Goal: Task Accomplishment & Management: Use online tool/utility

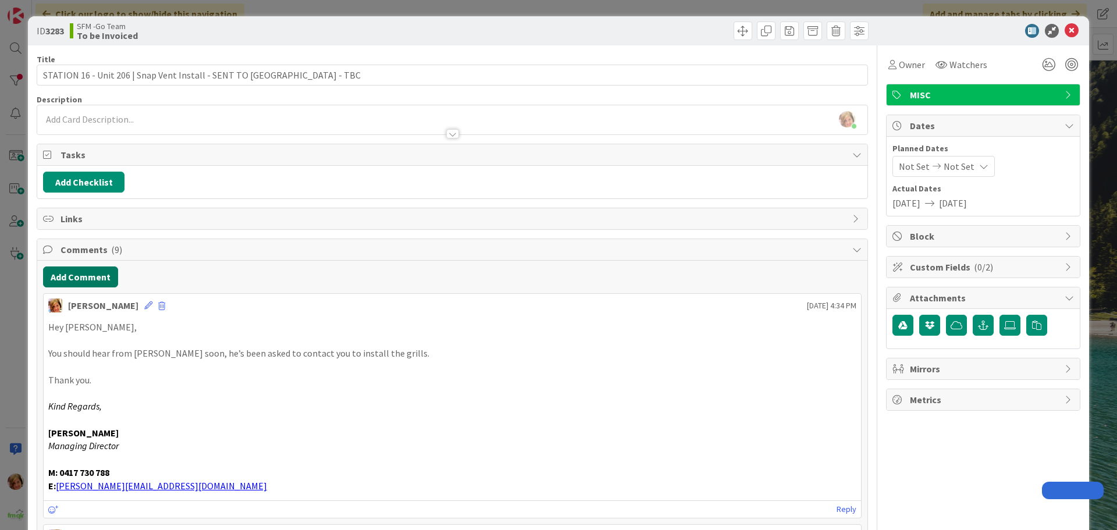
click at [105, 281] on button "Add Comment" at bounding box center [80, 276] width 75 height 21
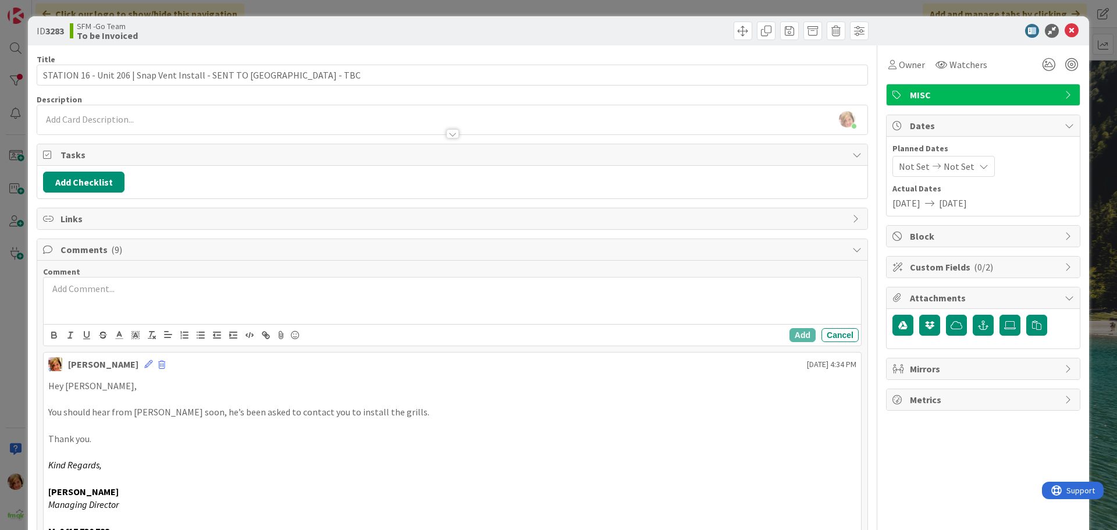
click at [195, 294] on p at bounding box center [452, 288] width 808 height 13
click at [95, 294] on p at bounding box center [452, 288] width 808 height 13
click at [235, 297] on p at bounding box center [452, 302] width 808 height 13
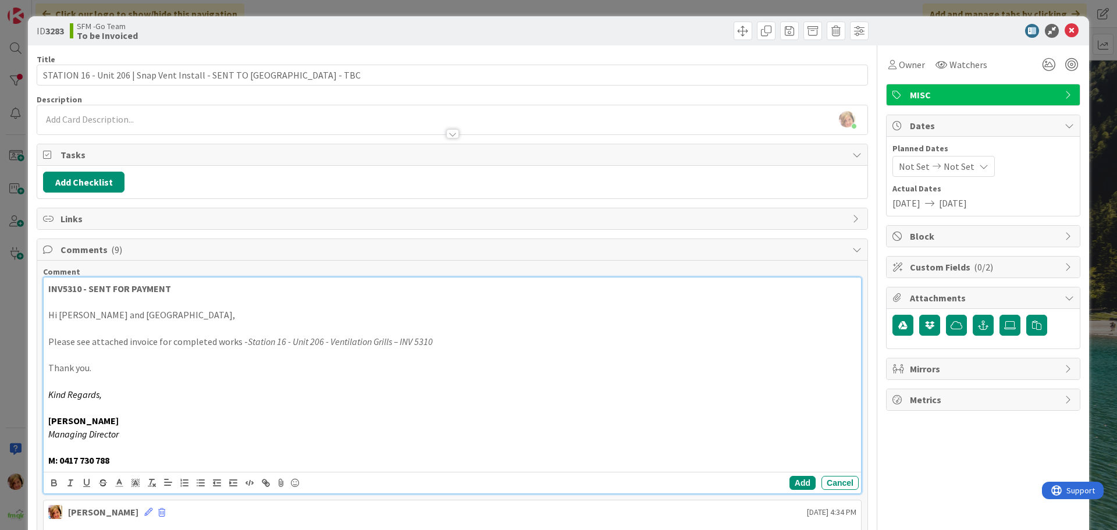
scroll to position [349, 0]
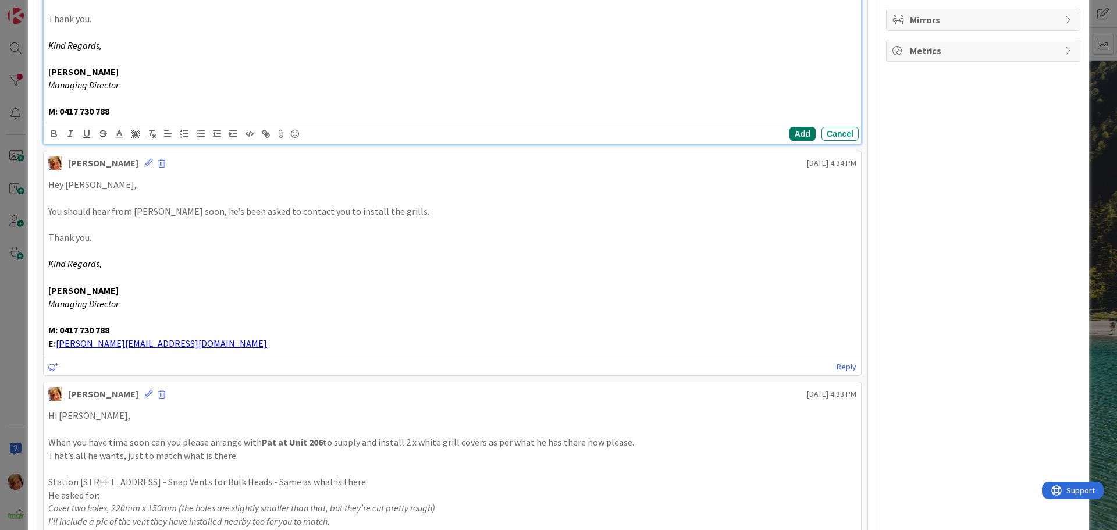
click at [793, 134] on button "Add" at bounding box center [802, 134] width 26 height 14
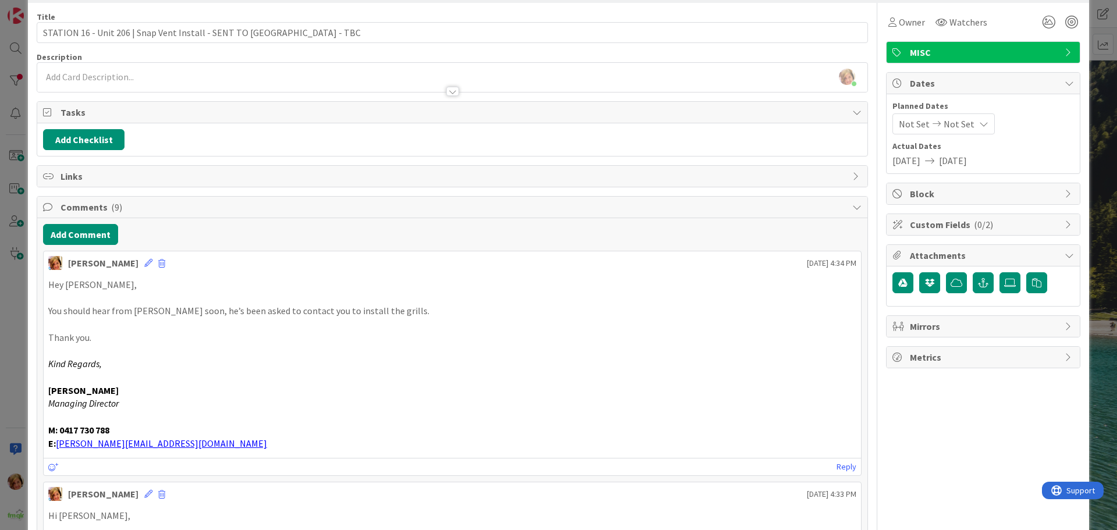
scroll to position [0, 0]
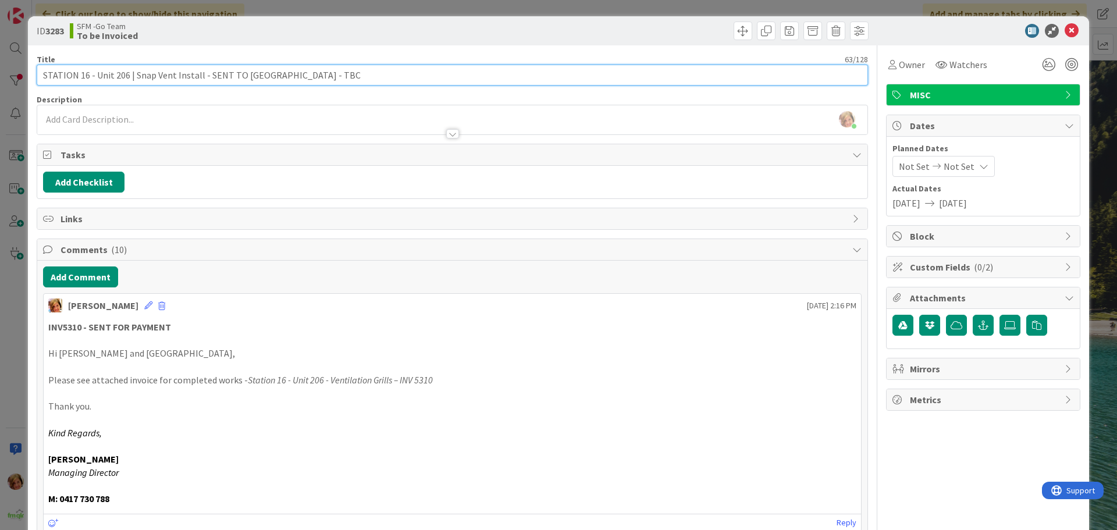
click at [344, 75] on input "STATION 16 - Unit 206 | Snap Vent Install - SENT TO [GEOGRAPHIC_DATA] - TBC" at bounding box center [452, 75] width 831 height 21
type input "STATION 16 - Unit 206 | Snap Vent Install - SENT TO [GEOGRAPHIC_DATA] - INV5310"
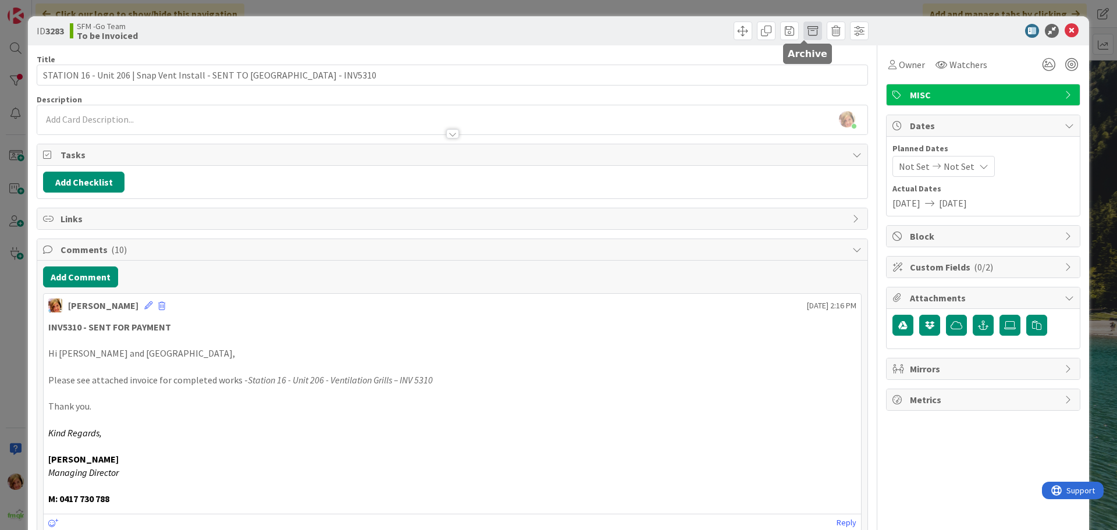
click at [803, 30] on span at bounding box center [812, 31] width 19 height 19
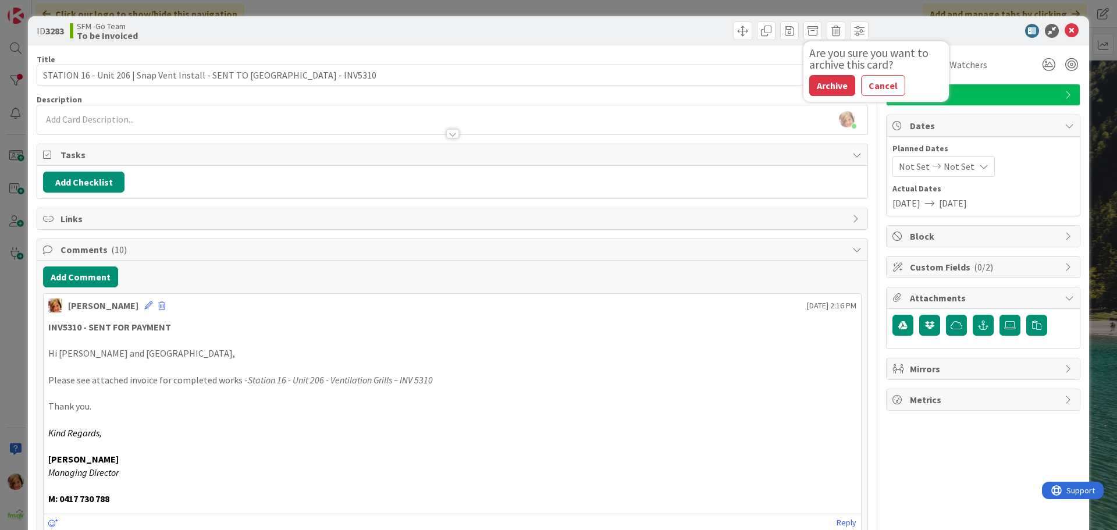
drag, startPoint x: 809, startPoint y: 80, endPoint x: 551, endPoint y: 92, distance: 258.0
click at [809, 80] on button "Archive" at bounding box center [832, 85] width 46 height 21
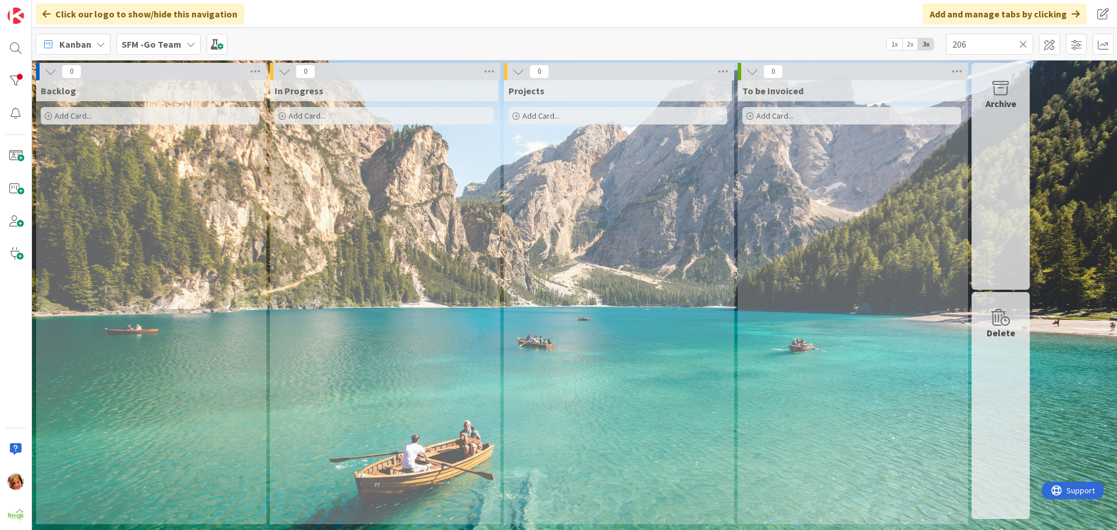
click at [1024, 42] on icon at bounding box center [1023, 44] width 8 height 10
click at [1024, 42] on input "text" at bounding box center [989, 44] width 87 height 21
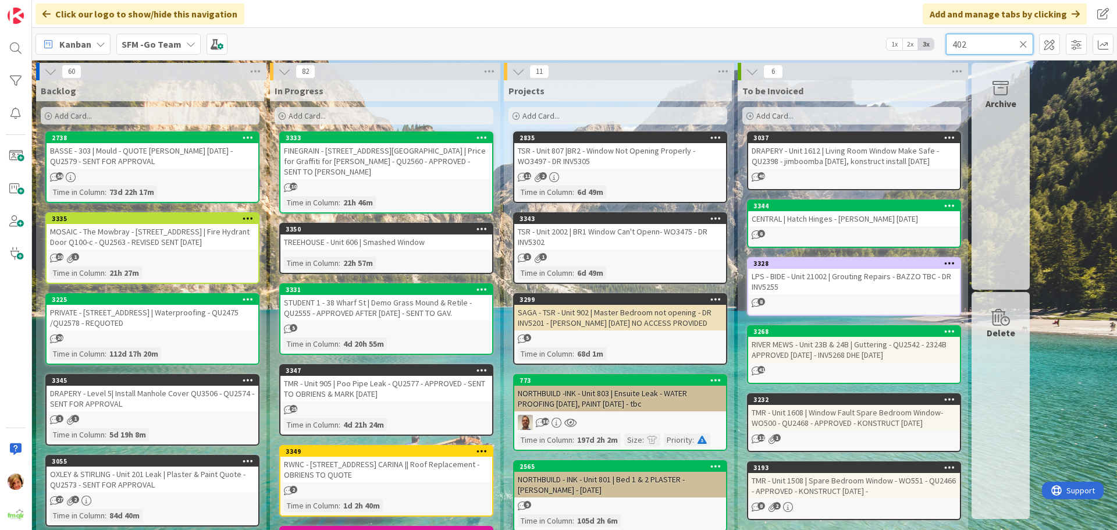
type input "402"
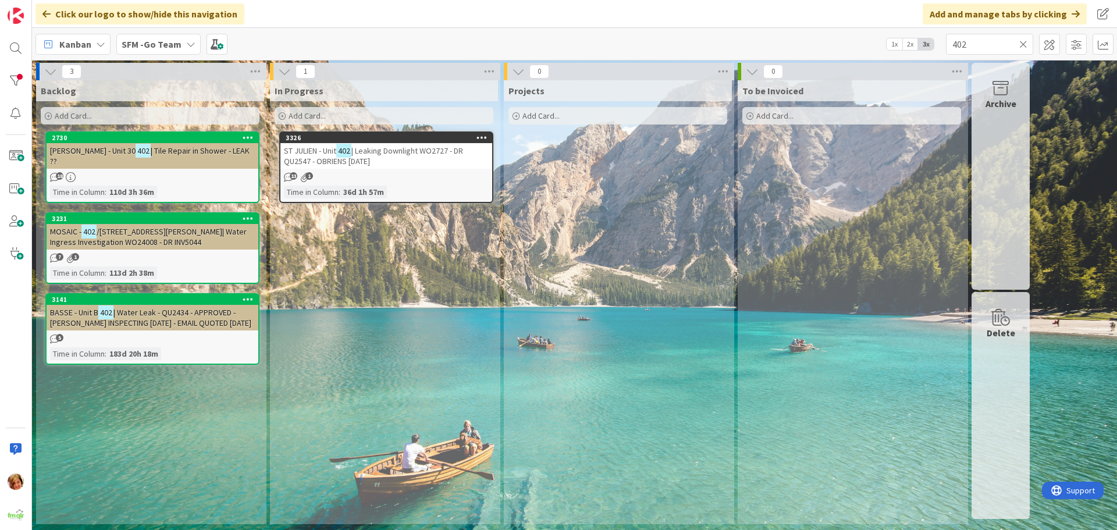
click at [417, 152] on span "| Leaking Downlight WO2727 - DR QU2547 - OBRIENS [DATE]" at bounding box center [373, 155] width 179 height 21
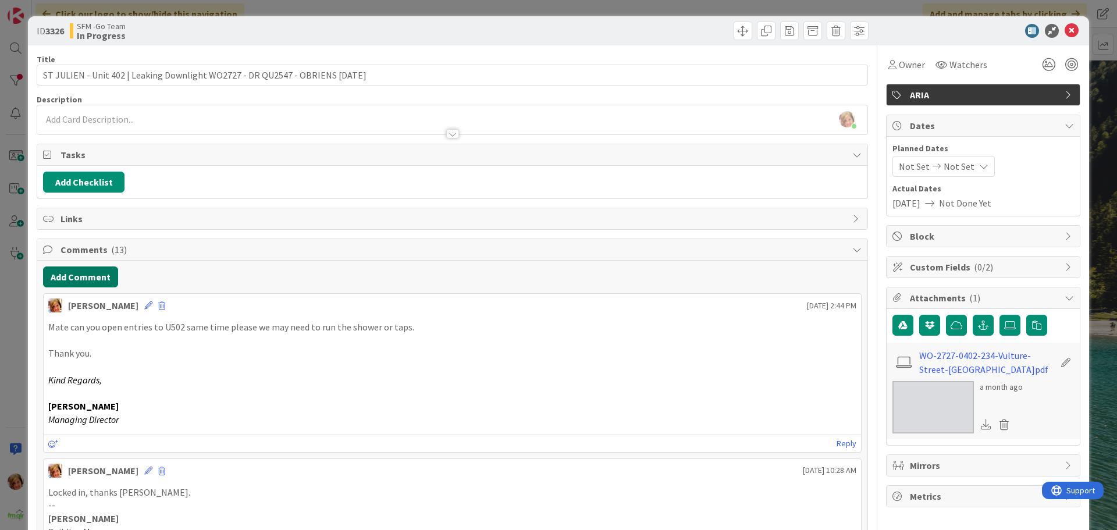
click at [70, 275] on button "Add Comment" at bounding box center [80, 276] width 75 height 21
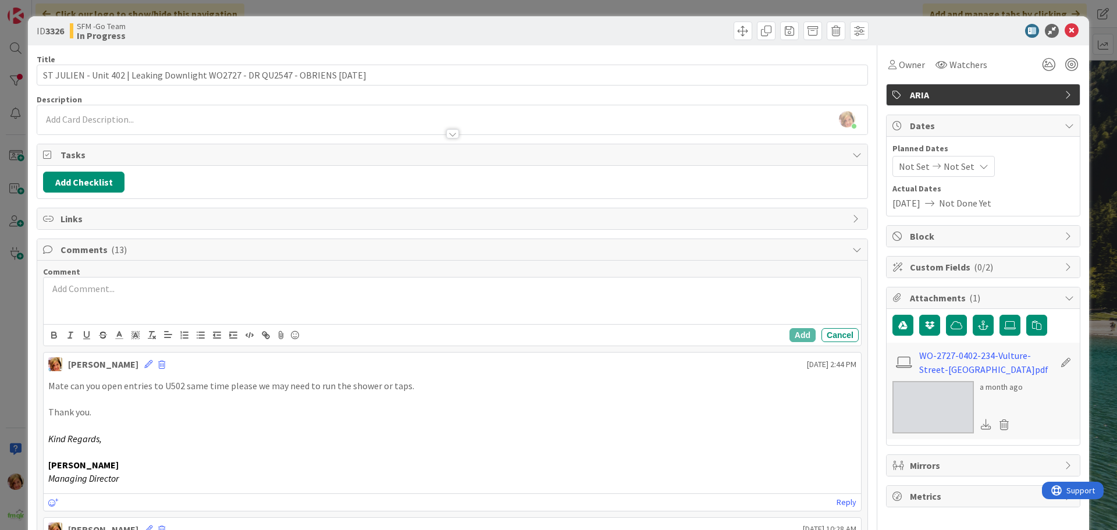
click at [97, 299] on div at bounding box center [452, 300] width 817 height 47
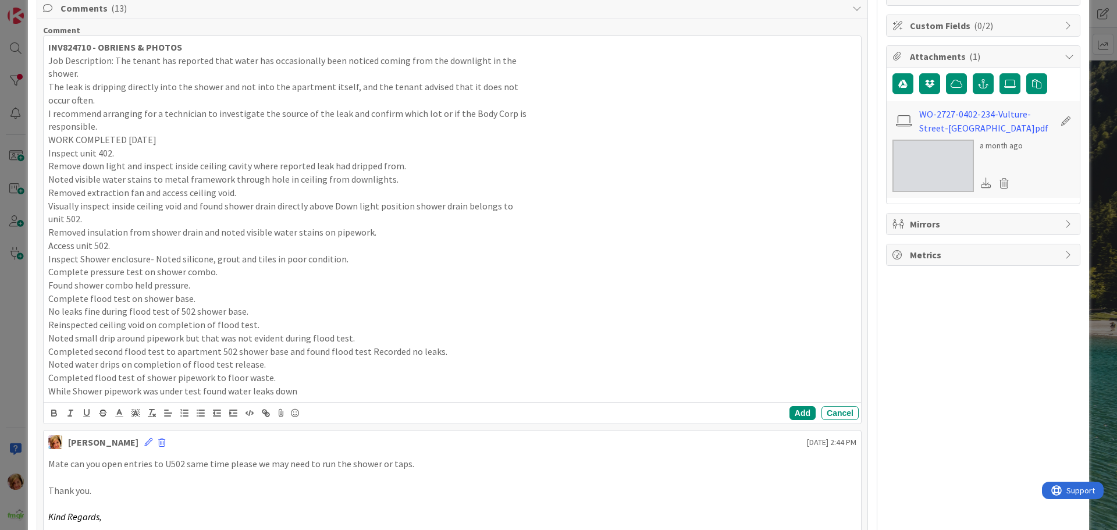
scroll to position [341, 0]
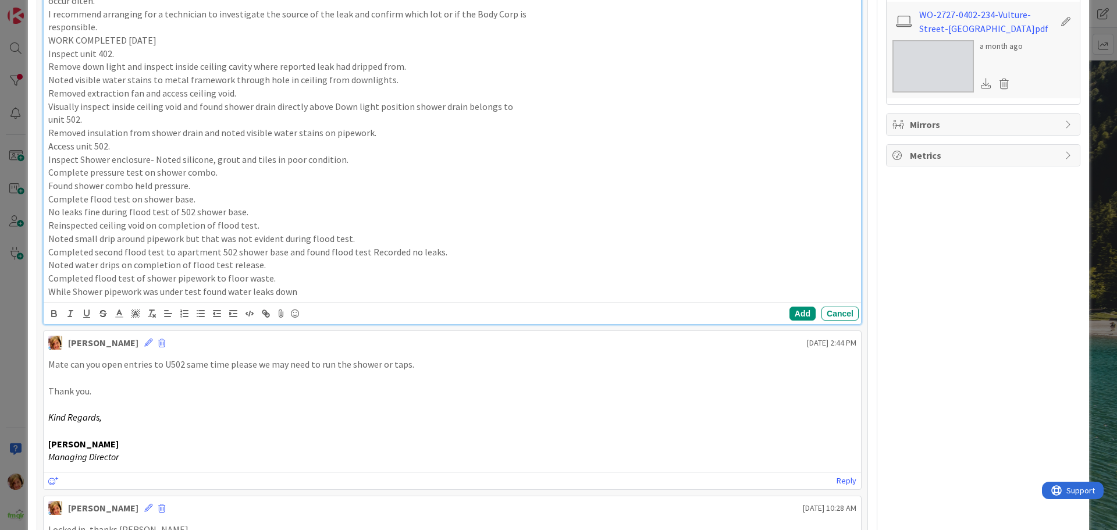
click at [326, 291] on p "While Shower pipework was under test found water leaks down" at bounding box center [452, 291] width 808 height 13
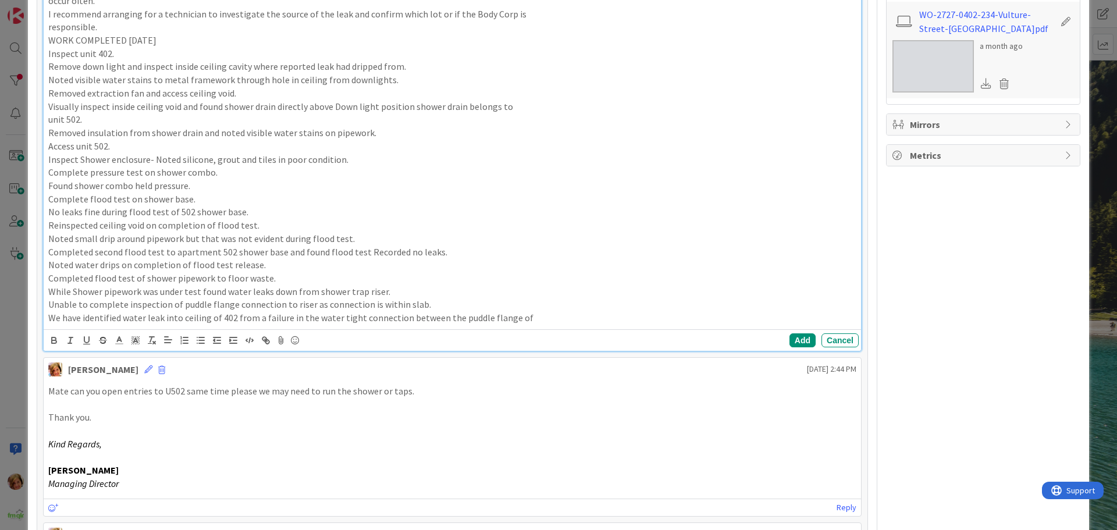
click at [536, 323] on p "We have identified water leak into ceiling of 402 from a failure in the water t…" at bounding box center [452, 317] width 808 height 13
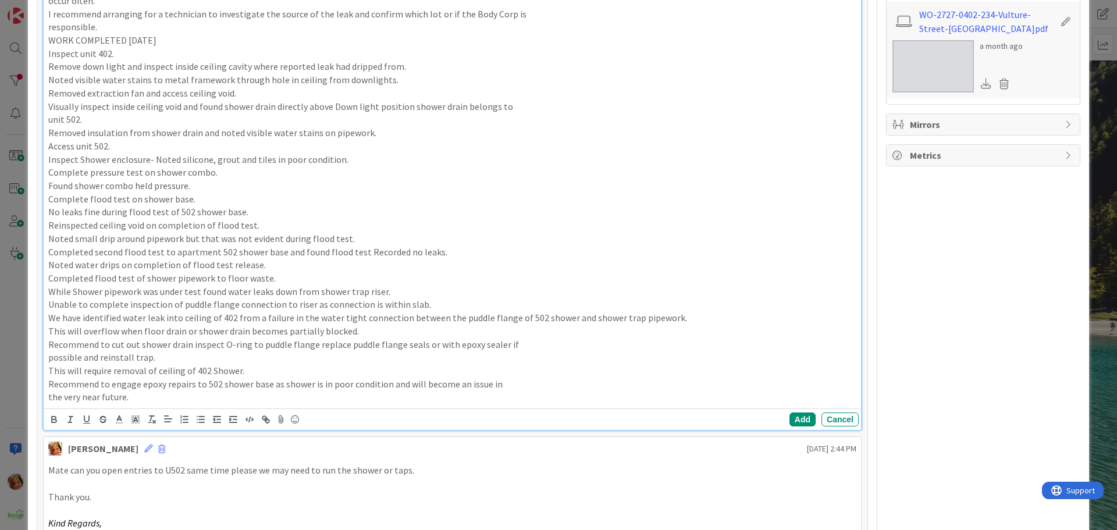
click at [174, 397] on p "the very near future." at bounding box center [452, 396] width 808 height 13
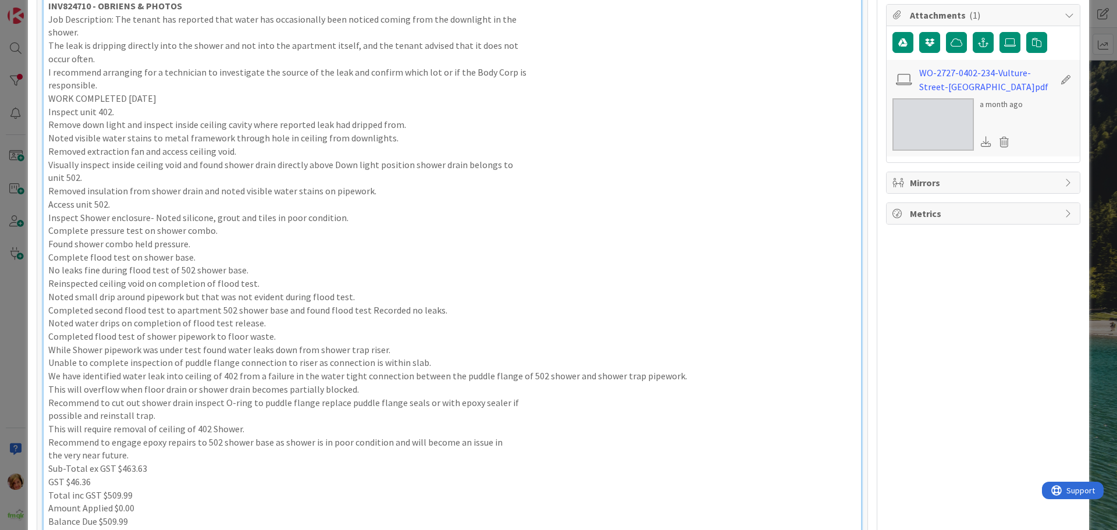
scroll to position [399, 0]
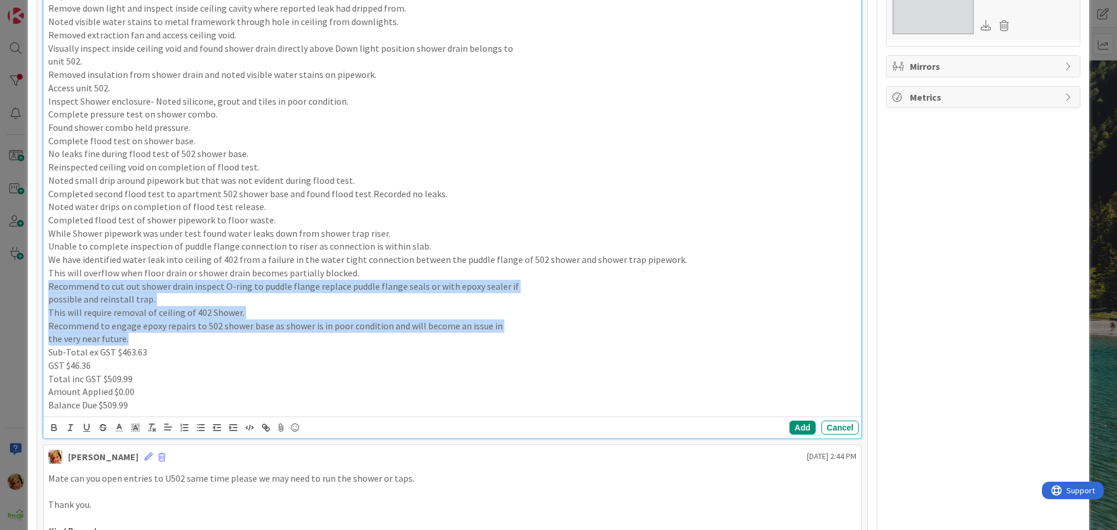
drag, startPoint x: 47, startPoint y: 285, endPoint x: 133, endPoint y: 337, distance: 100.5
click at [133, 337] on div "INV824710 - OBRIENS & PHOTOS Job Description: The tenant has reported that wate…" at bounding box center [452, 147] width 817 height 538
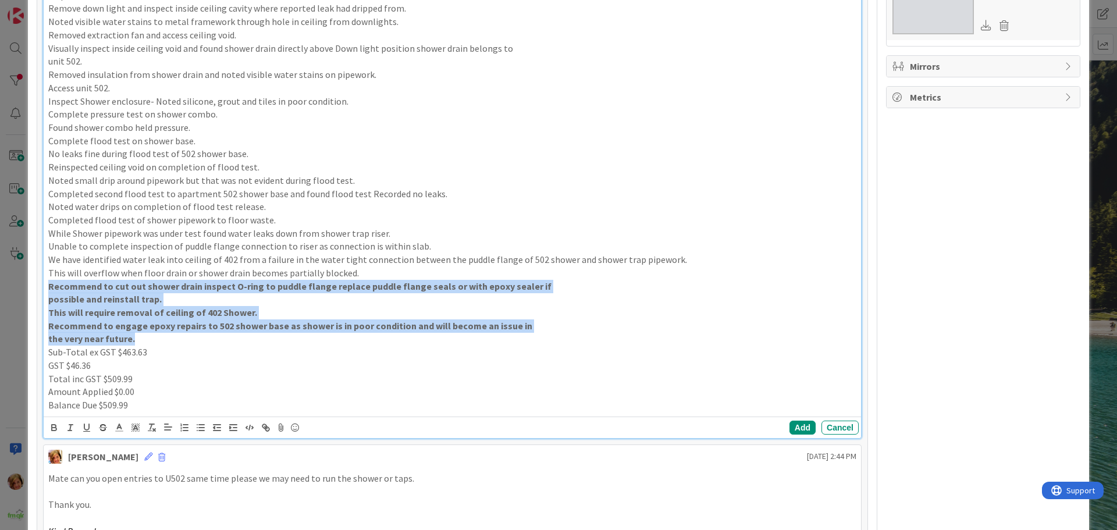
click at [677, 339] on p "the very near future." at bounding box center [452, 338] width 808 height 13
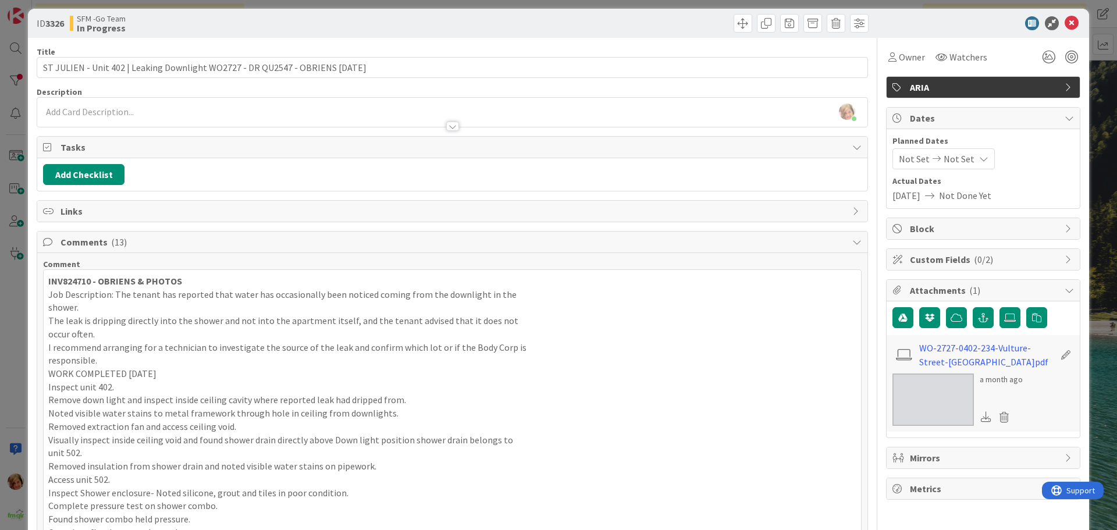
scroll to position [0, 0]
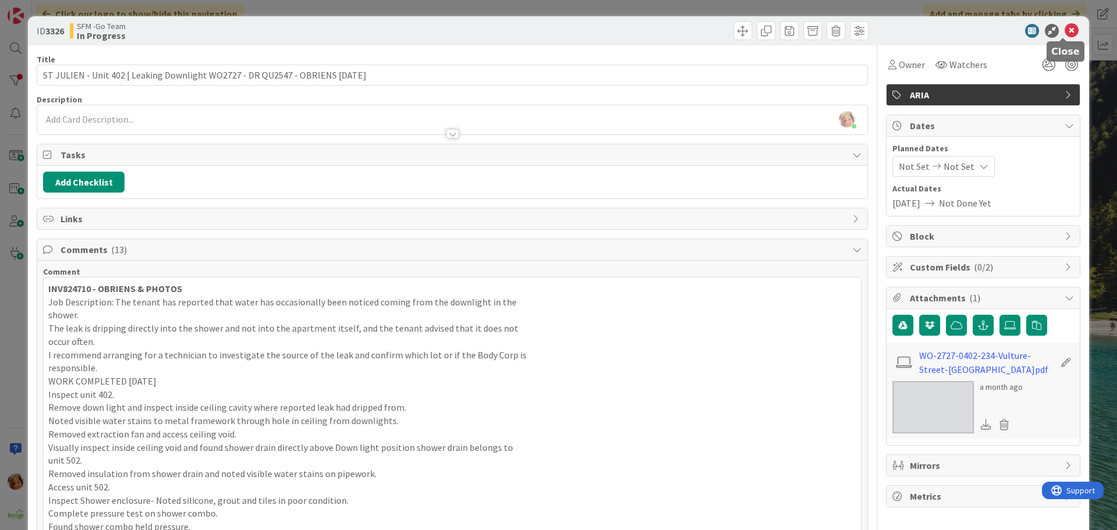
drag, startPoint x: 1060, startPoint y: 29, endPoint x: 399, endPoint y: 406, distance: 761.3
click at [1065, 29] on icon at bounding box center [1072, 31] width 14 height 14
